Goal: Task Accomplishment & Management: Complete application form

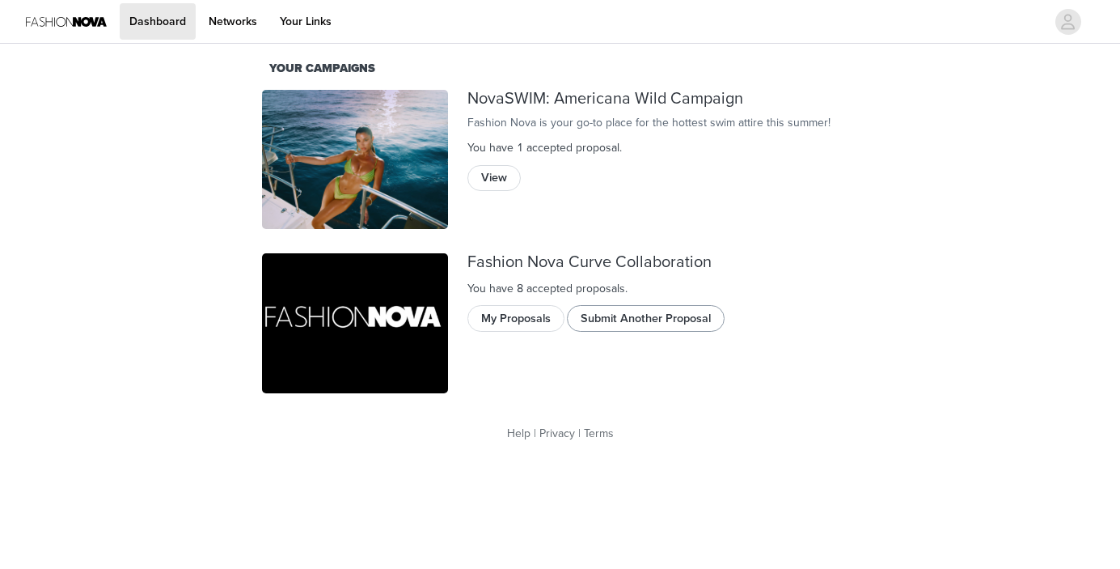
click at [619, 315] on button "Submit Another Proposal" at bounding box center [646, 318] width 158 height 26
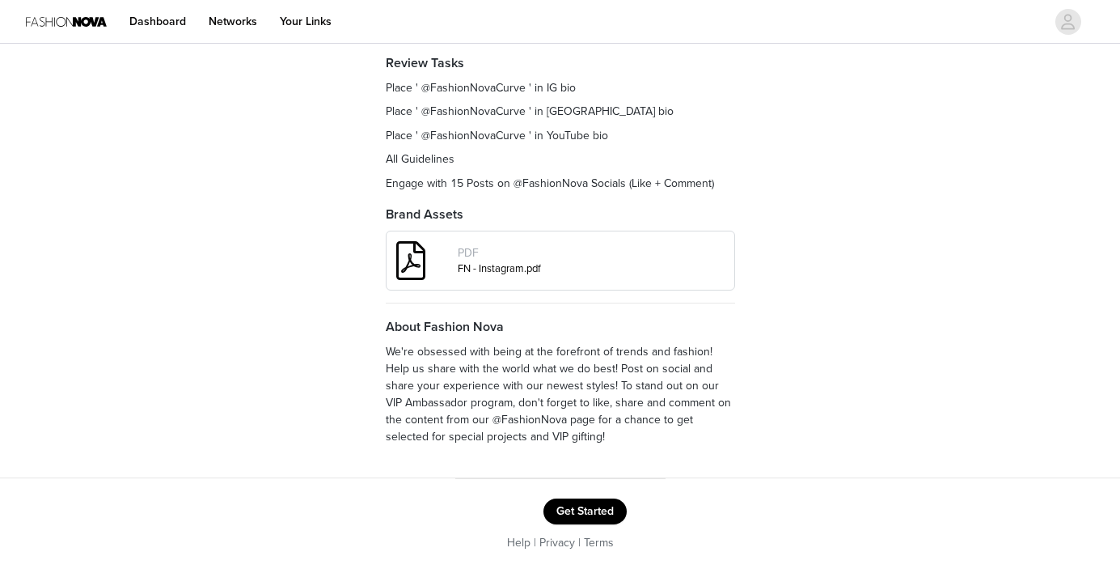
scroll to position [244, 0]
click at [597, 506] on button "Get Started" at bounding box center [585, 513] width 83 height 26
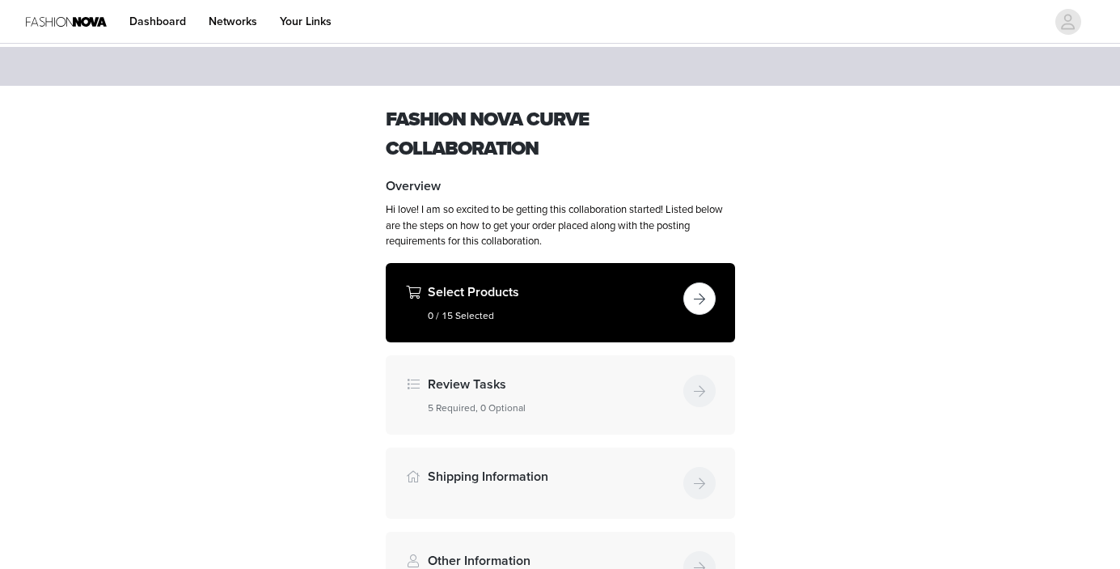
click at [556, 310] on h5 "0 / 15 Selected" at bounding box center [552, 315] width 249 height 15
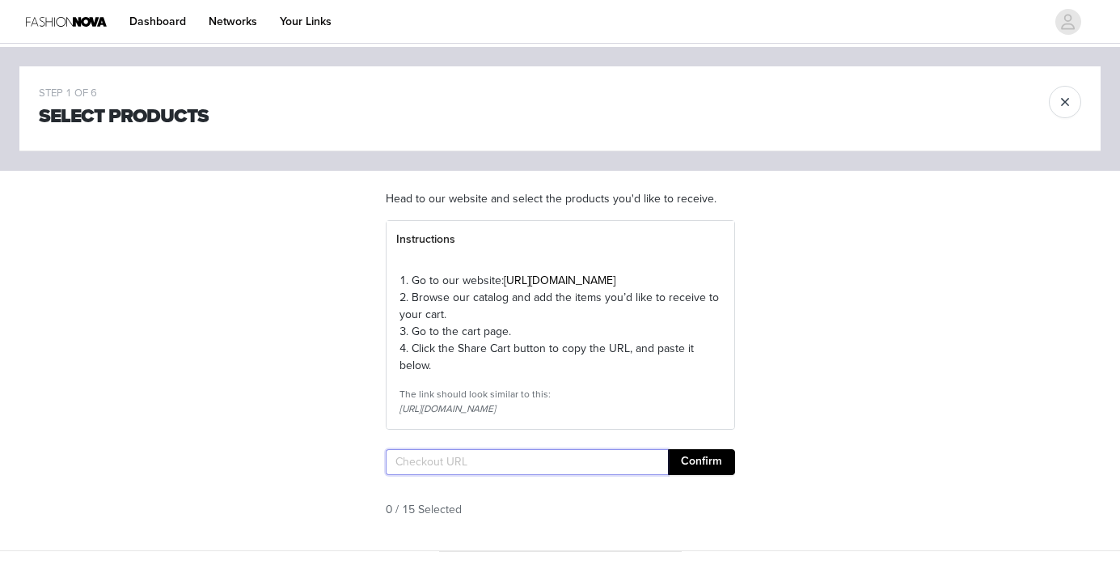
click at [500, 475] on input "text" at bounding box center [527, 462] width 282 height 26
paste input "[URL][DOMAIN_NAME]"
type input "[URL][DOMAIN_NAME]"
click at [690, 475] on button "Confirm" at bounding box center [701, 462] width 67 height 26
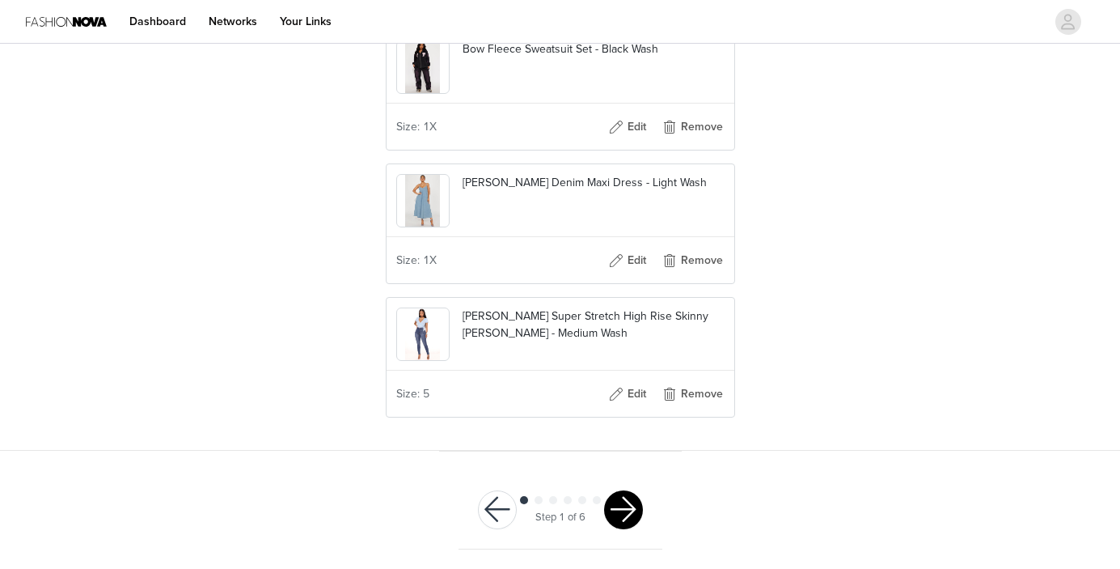
scroll to position [2133, 0]
click at [620, 500] on button "button" at bounding box center [623, 509] width 39 height 39
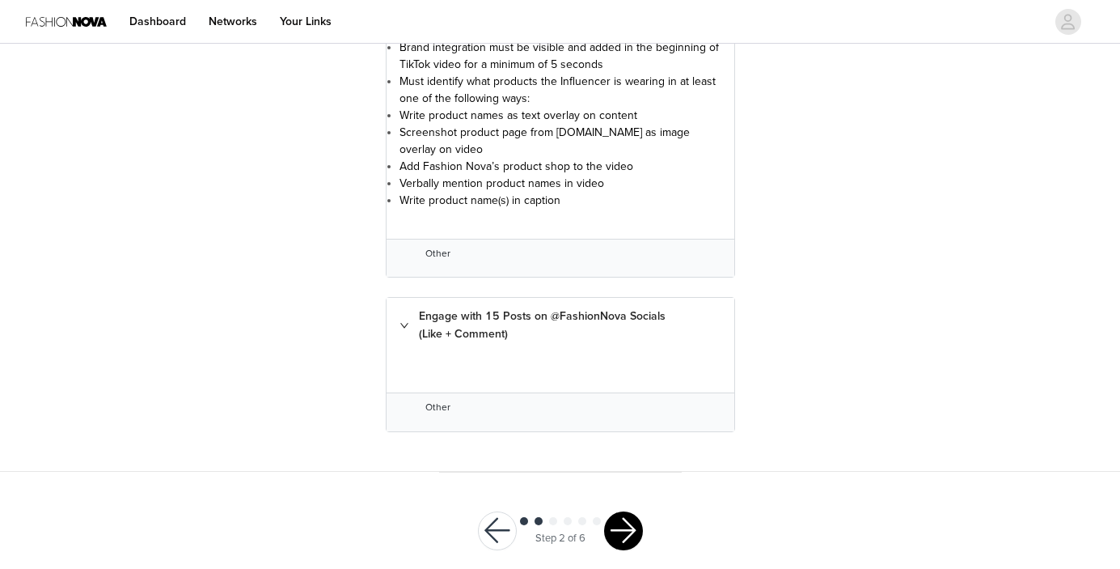
scroll to position [3101, 0]
click at [614, 512] on button "button" at bounding box center [623, 531] width 39 height 39
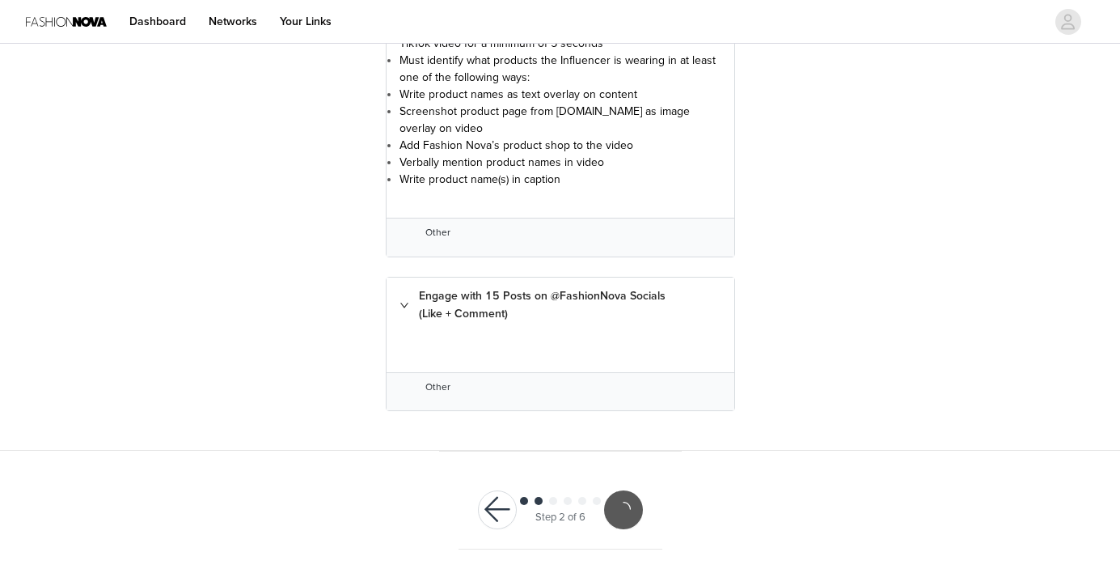
scroll to position [3041, 0]
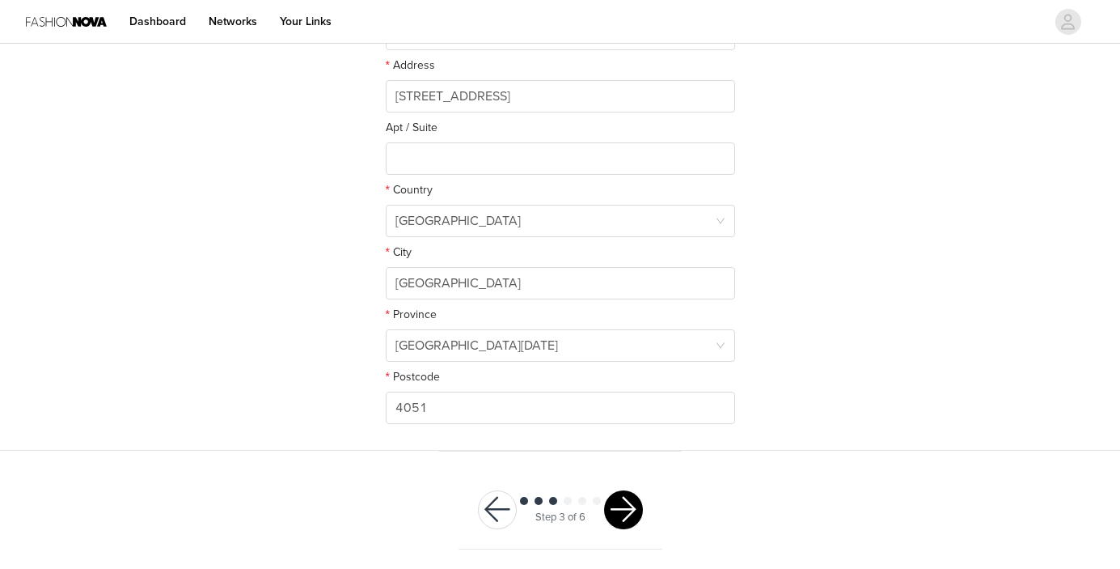
scroll to position [433, 0]
click at [629, 508] on button "button" at bounding box center [623, 510] width 39 height 39
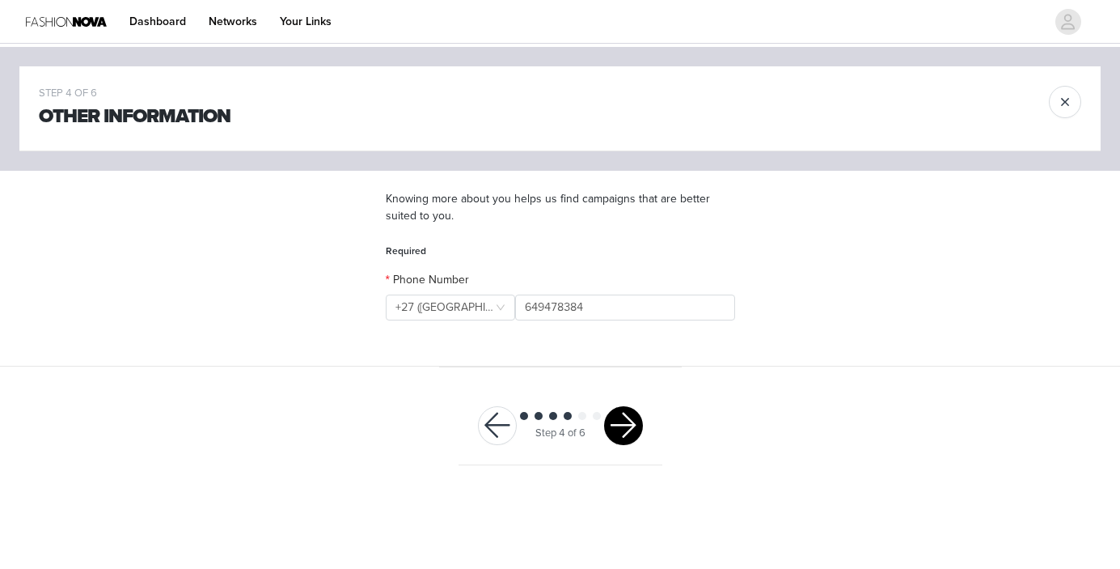
click at [634, 424] on button "button" at bounding box center [623, 425] width 39 height 39
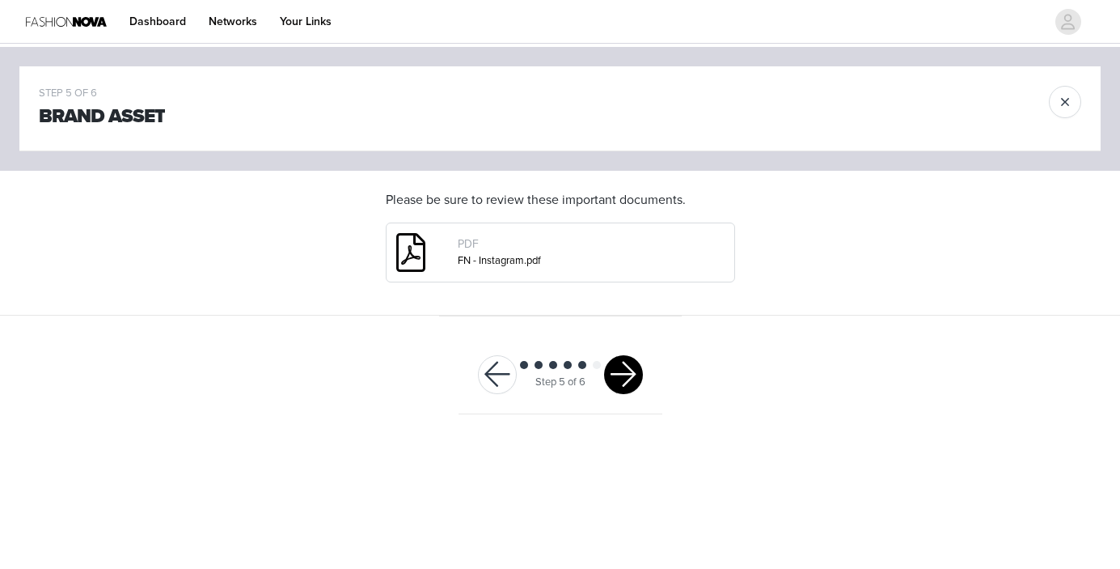
click at [621, 367] on button "button" at bounding box center [623, 374] width 39 height 39
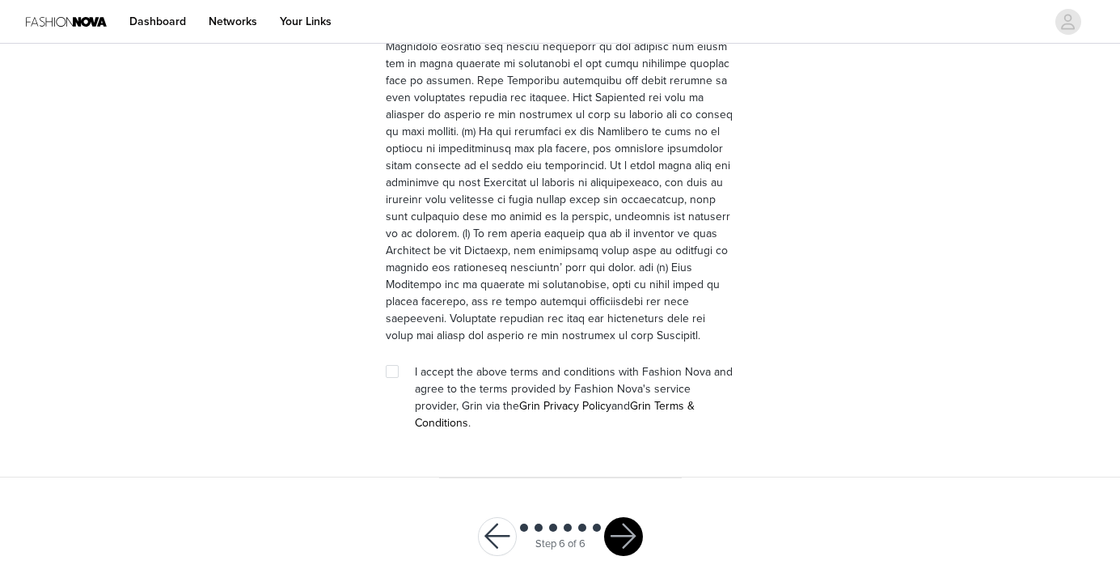
scroll to position [4754, 0]
click at [393, 366] on input "checkbox" at bounding box center [391, 371] width 11 height 11
checkbox input "true"
click at [628, 518] on button "button" at bounding box center [623, 537] width 39 height 39
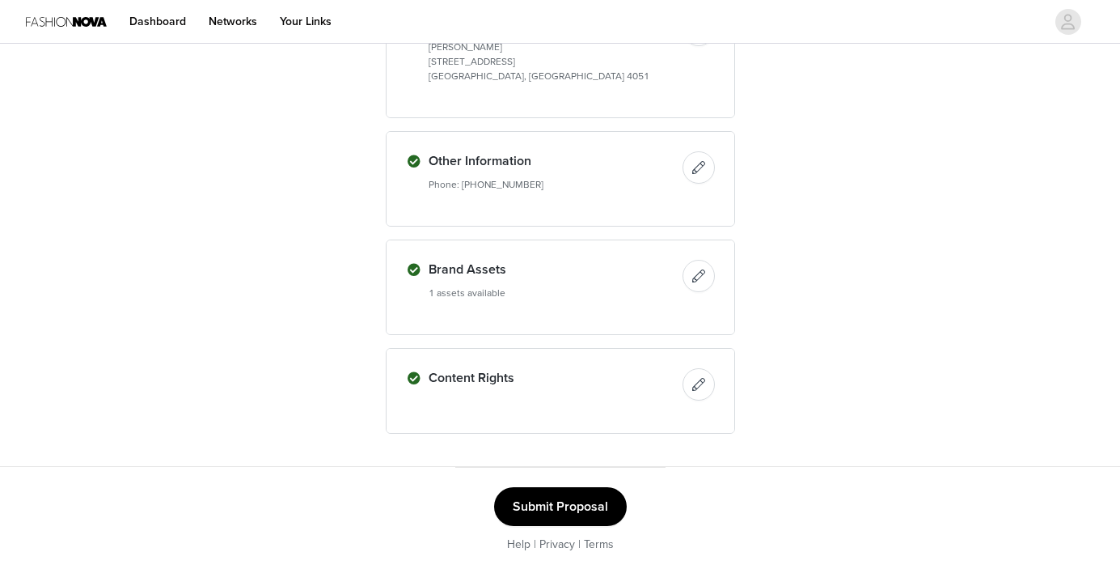
scroll to position [1496, 0]
click at [574, 500] on button "Submit Proposal" at bounding box center [560, 507] width 133 height 39
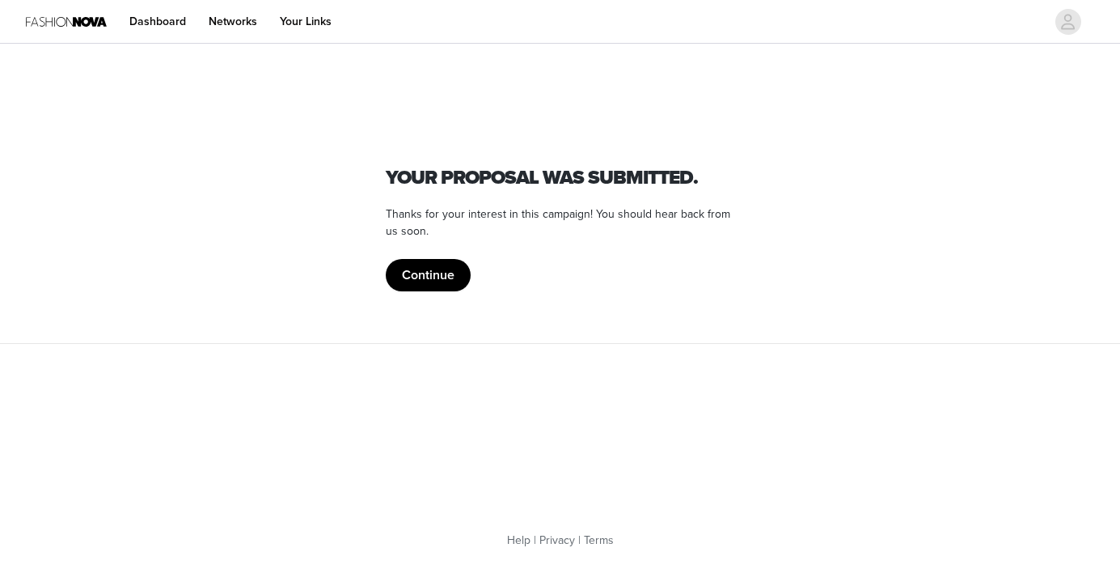
click at [431, 277] on button "Continue" at bounding box center [428, 275] width 85 height 32
